Goal: Check status: Check status

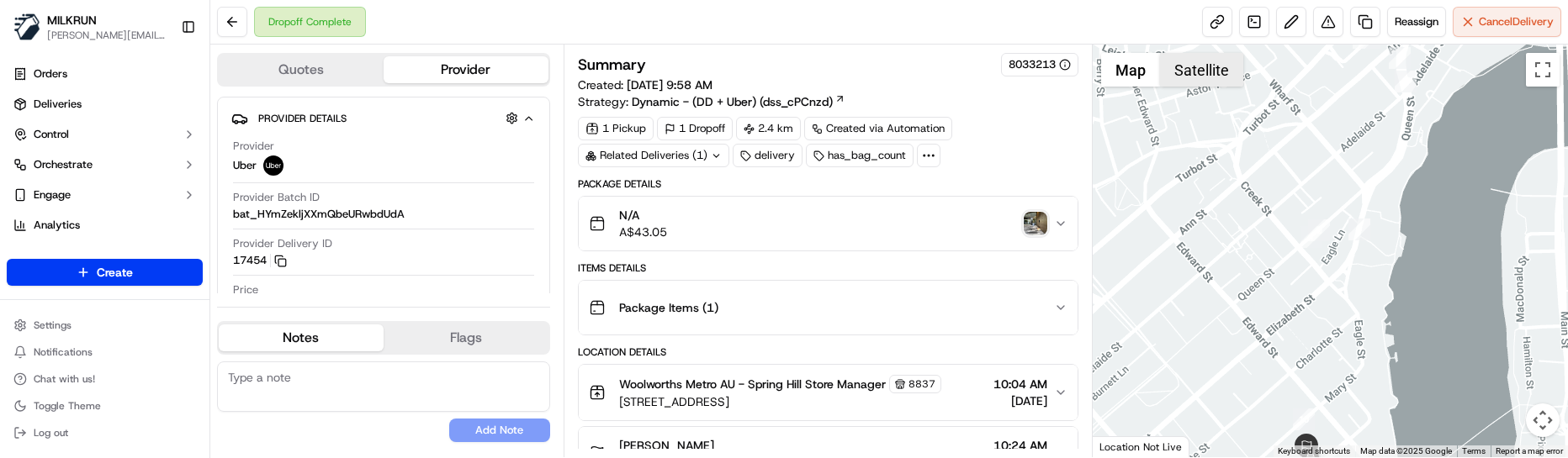
click at [1218, 71] on button "Satellite" at bounding box center [1202, 70] width 84 height 33
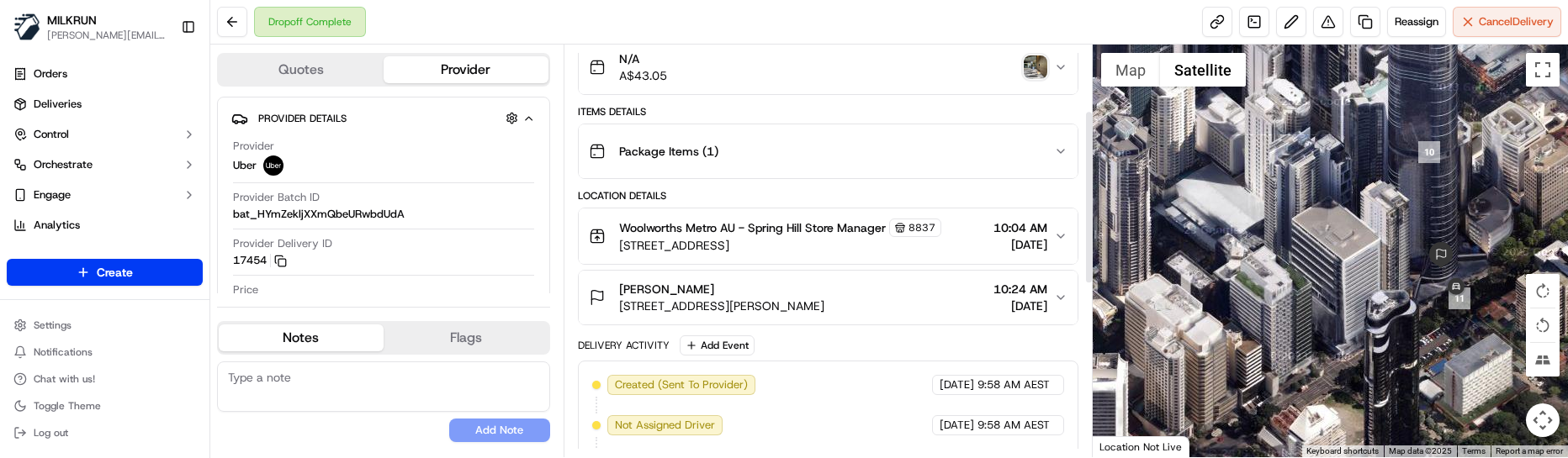
scroll to position [168, 0]
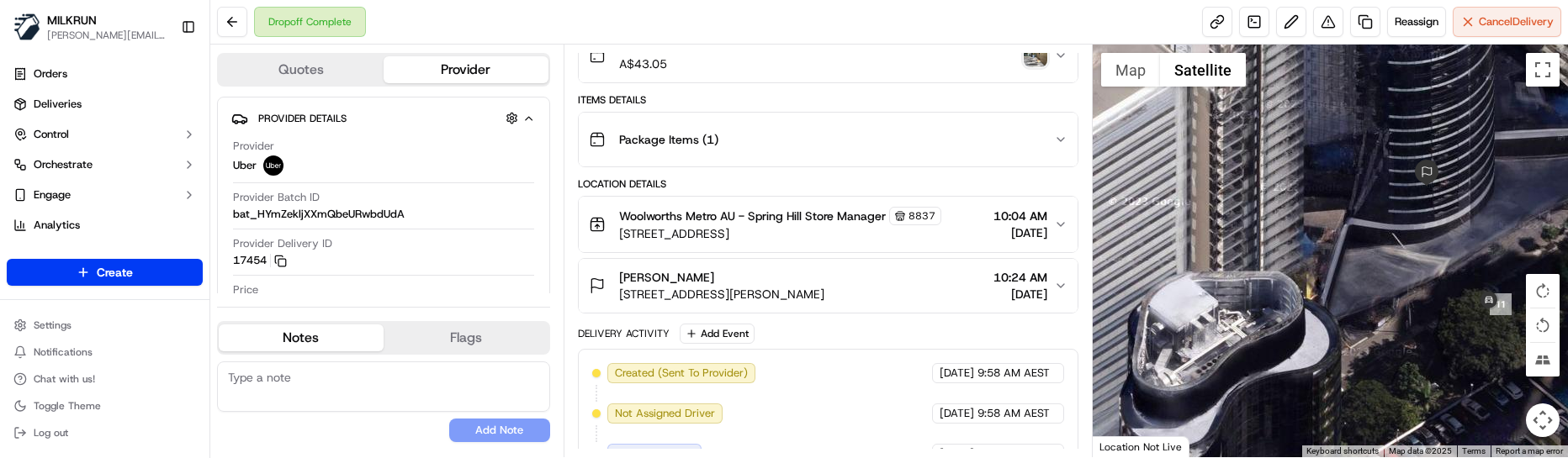
click at [1035, 54] on img "button" at bounding box center [1035, 55] width 23 height 23
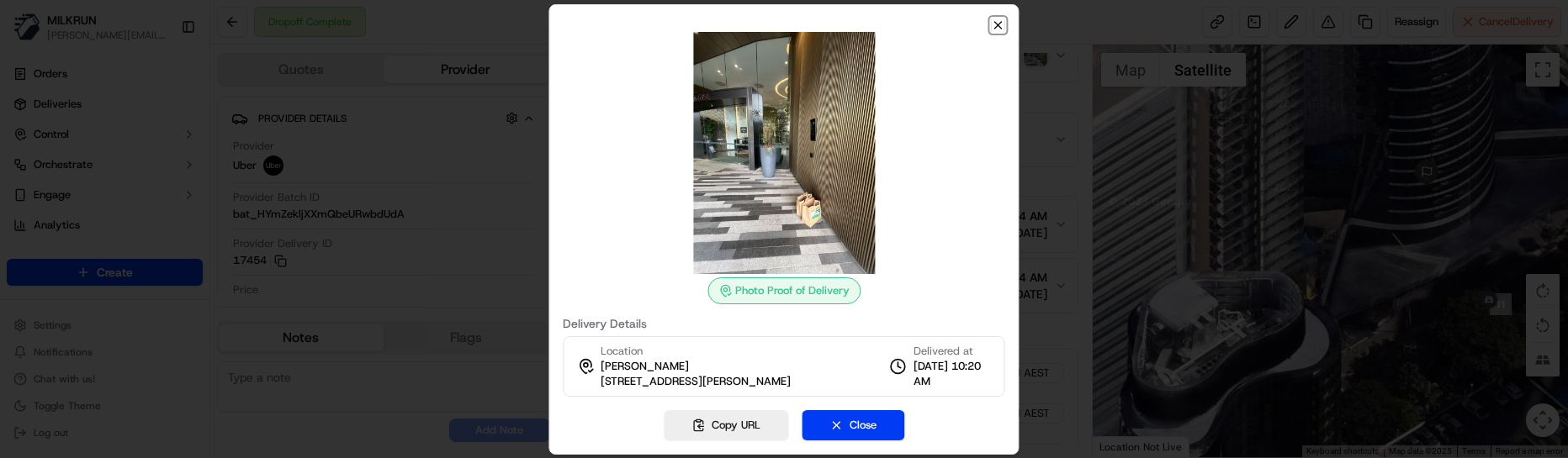
click at [995, 26] on icon "button" at bounding box center [998, 25] width 13 height 13
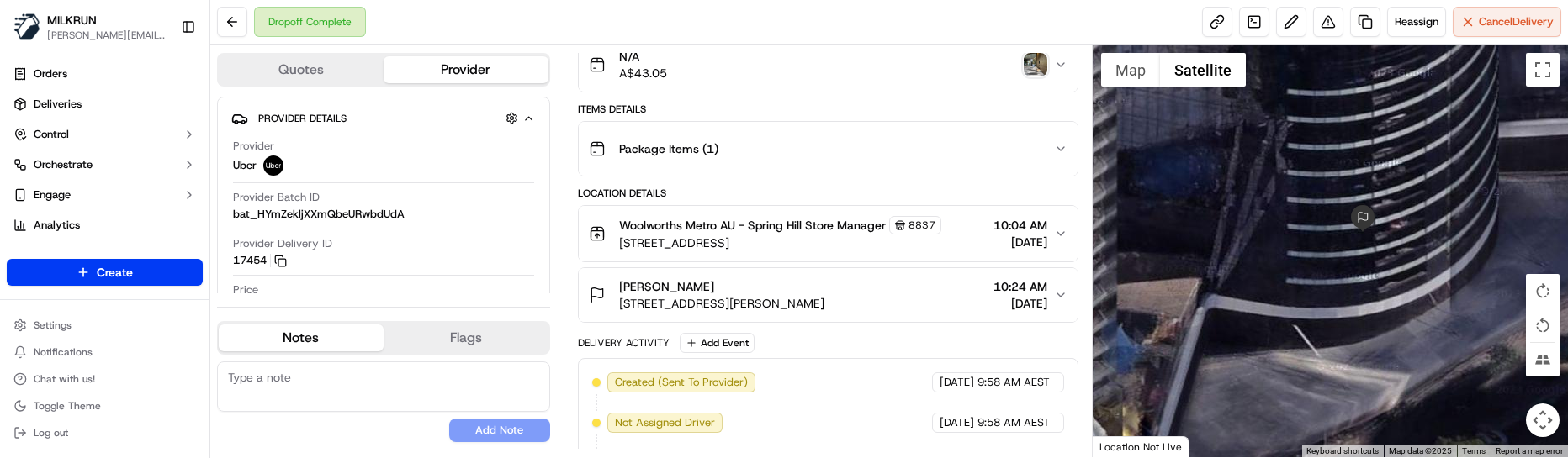
drag, startPoint x: 1430, startPoint y: 201, endPoint x: 1296, endPoint y: 311, distance: 173.4
click at [1296, 311] on div at bounding box center [1330, 251] width 475 height 412
click at [386, 428] on div "No results found Add Note" at bounding box center [384, 401] width 333 height 81
click at [267, 438] on div "No results found Add Note" at bounding box center [384, 401] width 333 height 81
